Goal: Transaction & Acquisition: Purchase product/service

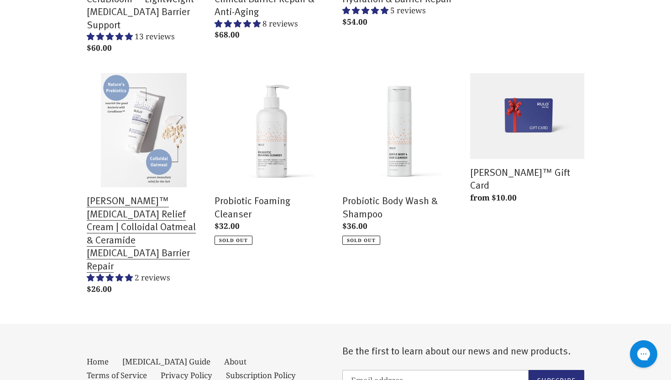
scroll to position [319, 0]
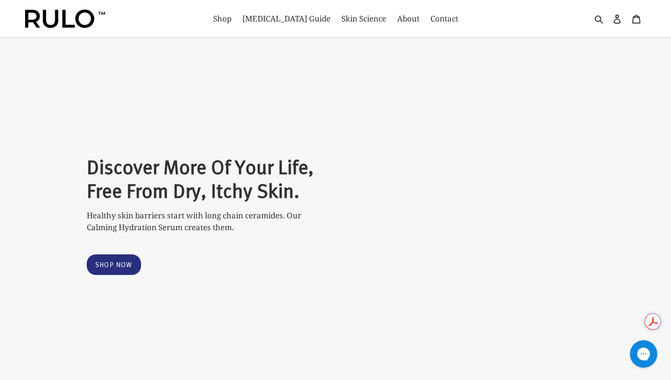
select select "most-helpful"
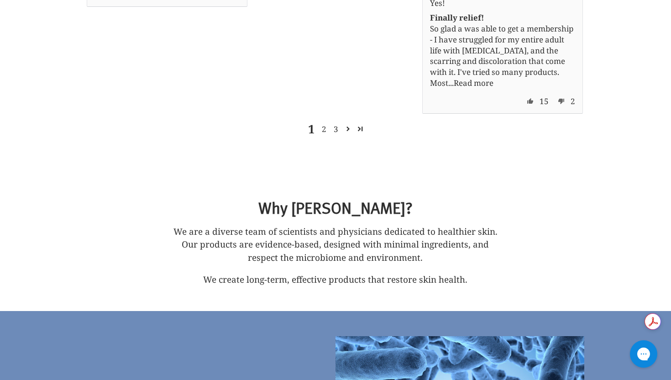
scroll to position [3697, 0]
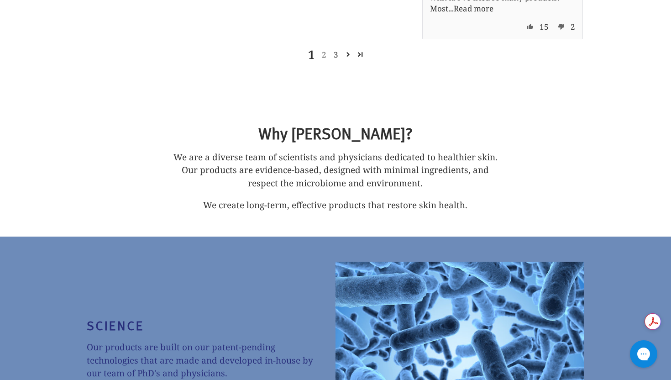
click at [322, 60] on link "2" at bounding box center [324, 54] width 12 height 11
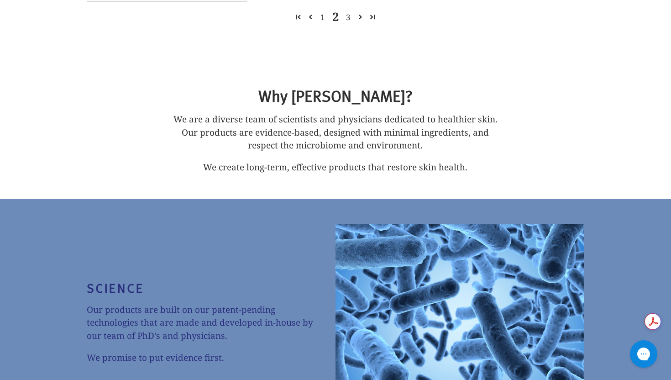
scroll to position [3717, 0]
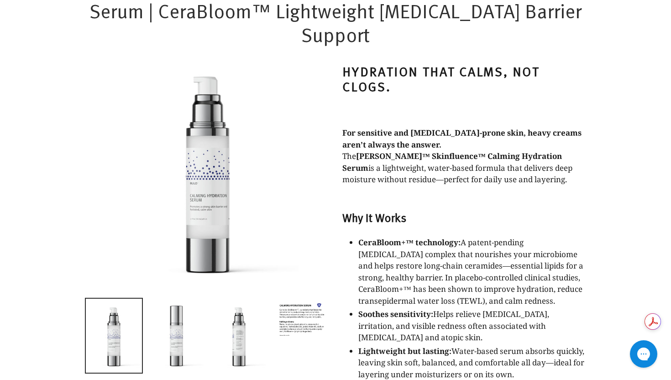
scroll to position [591, 0]
